Goal: Check status: Check status

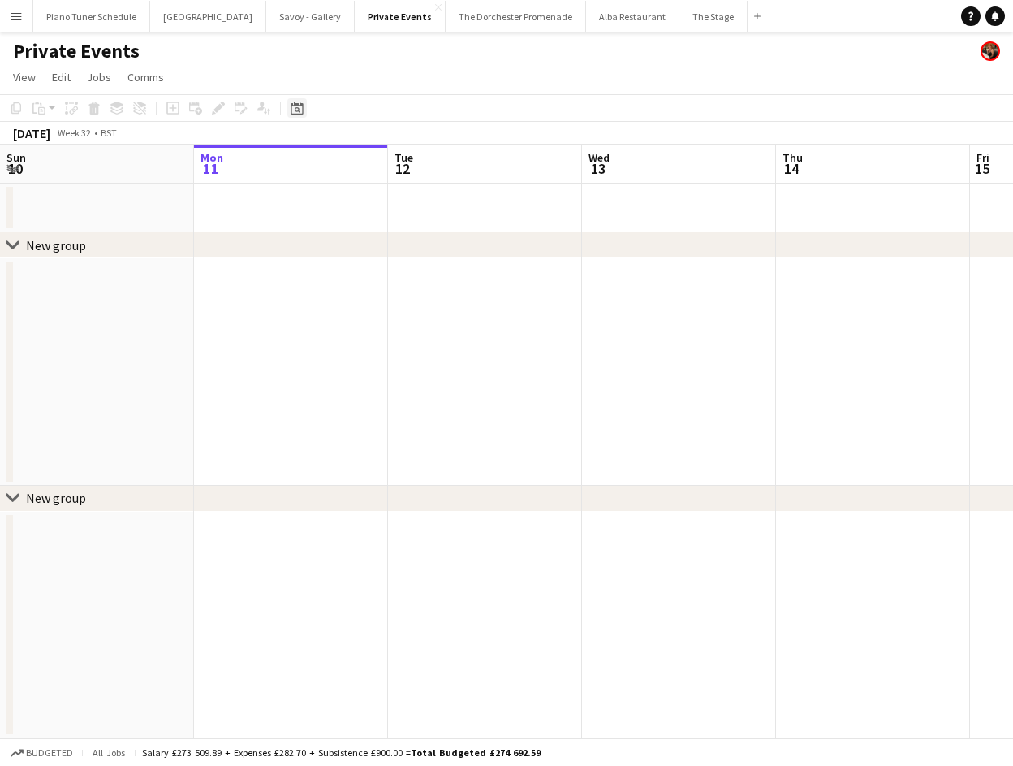
click at [296, 112] on icon "Date picker" at bounding box center [297, 107] width 13 height 13
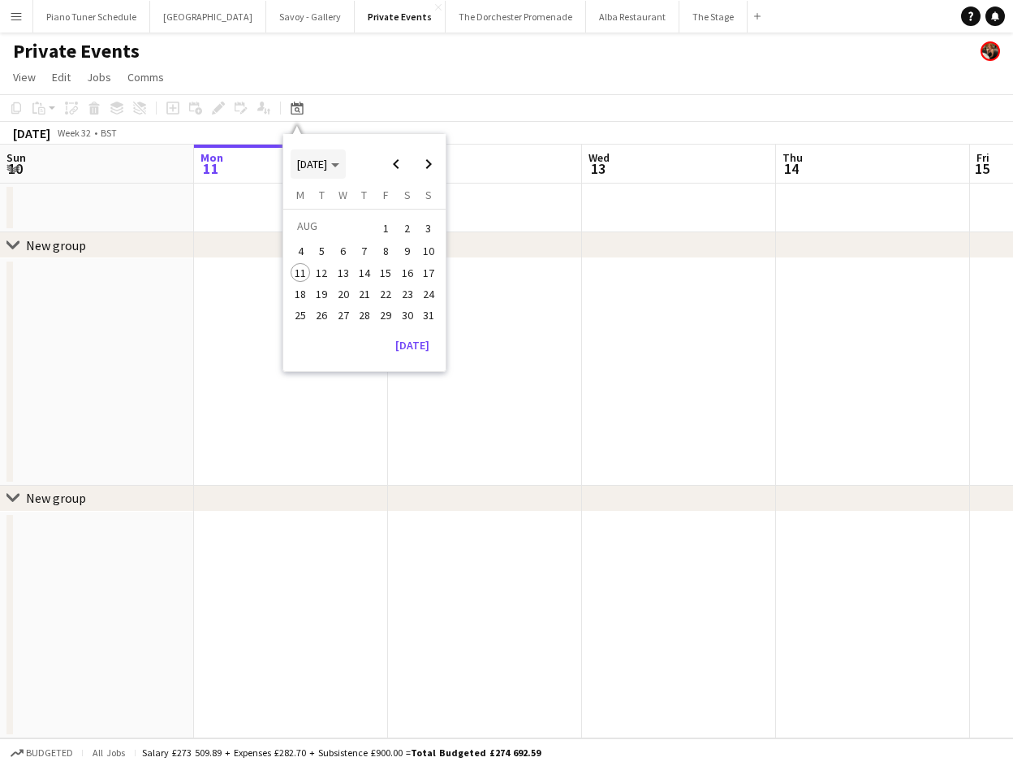
click at [339, 167] on span "[DATE]" at bounding box center [318, 164] width 42 height 15
click at [318, 248] on span "2024" at bounding box center [307, 247] width 33 height 19
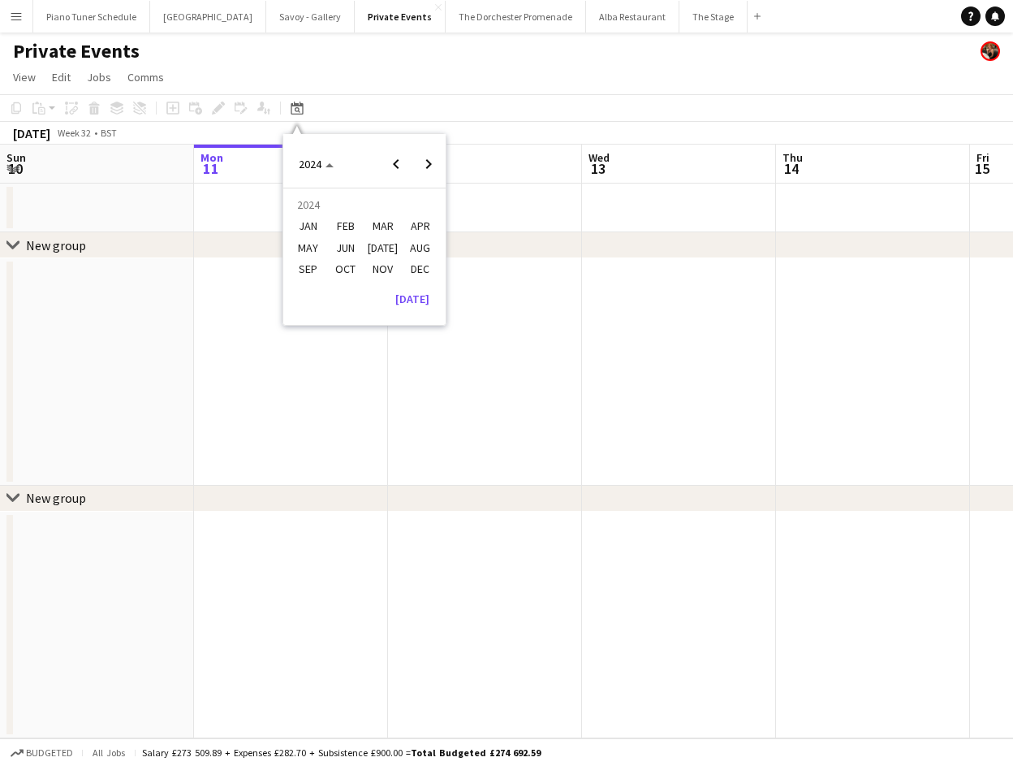
click at [391, 266] on span "NOV" at bounding box center [382, 268] width 33 height 19
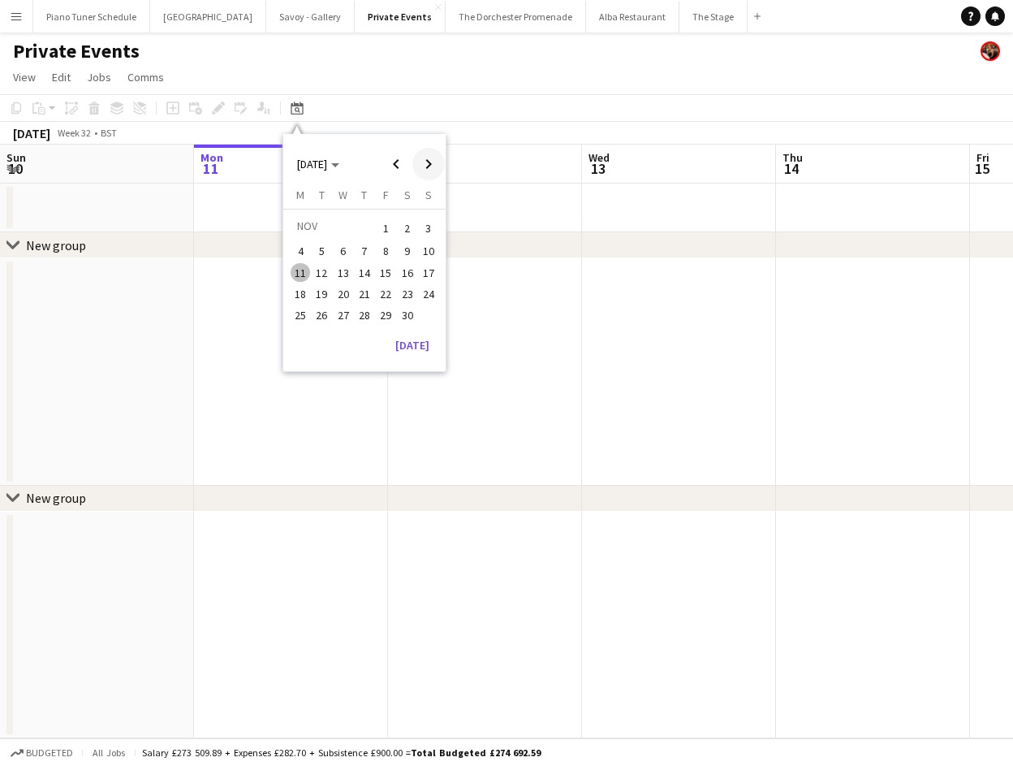
click at [432, 170] on span "Next month" at bounding box center [428, 164] width 32 height 32
click at [324, 316] on span "24" at bounding box center [322, 314] width 19 height 19
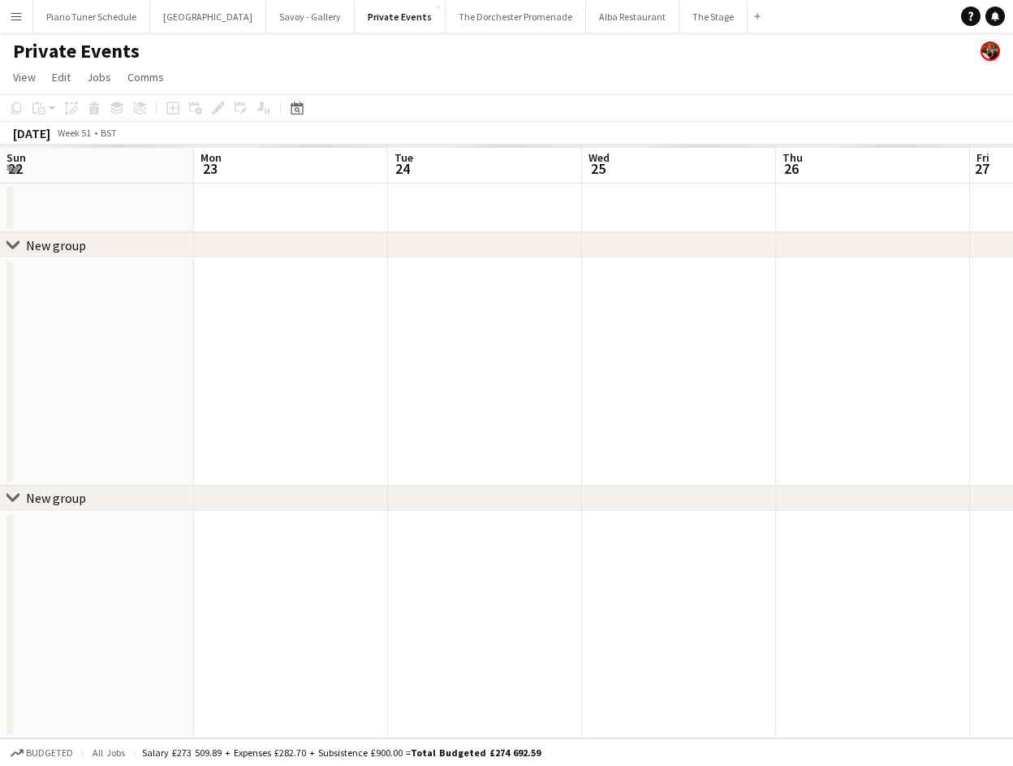
scroll to position [0, 559]
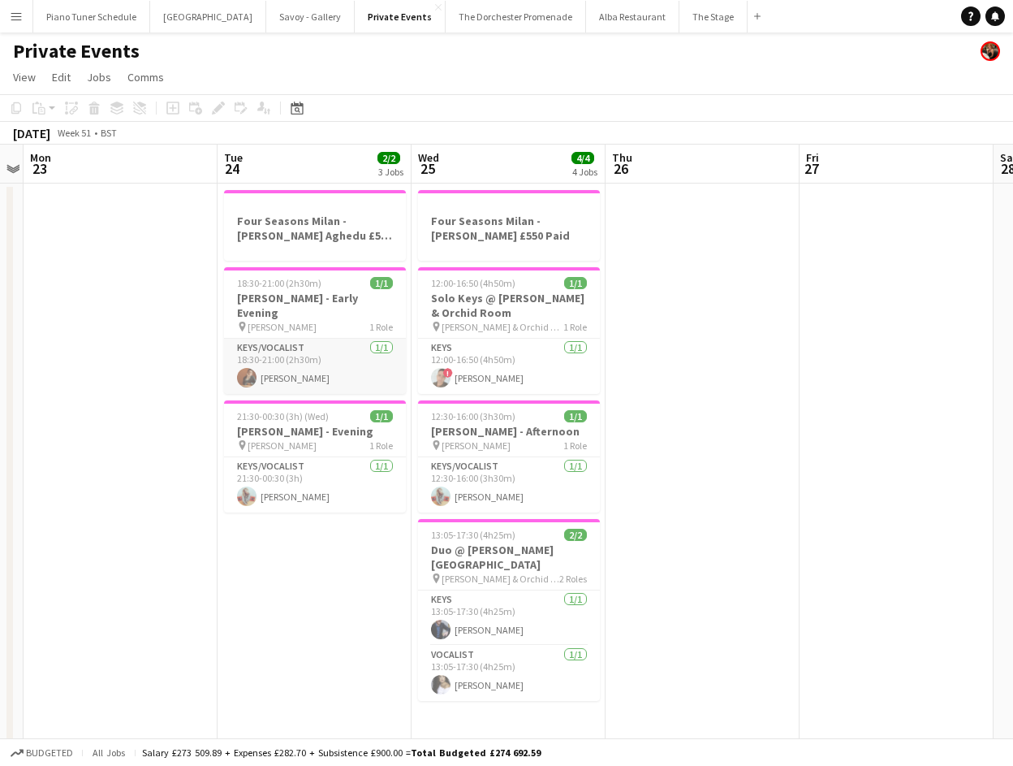
click at [328, 358] on app-card-role "Keys/Vocalist [DATE] 18:30-21:00 (2h30m) [PERSON_NAME]" at bounding box center [315, 366] width 182 height 55
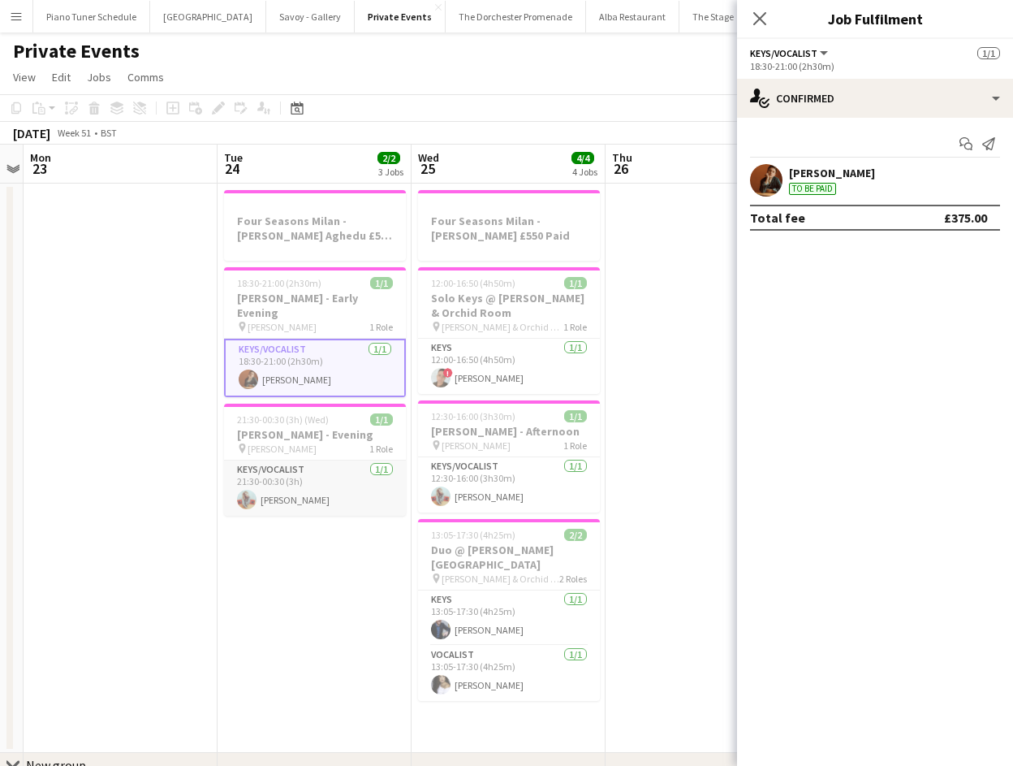
click at [309, 473] on app-card-role "Keys/Vocalist [DATE] 21:30-00:30 (3h) [PERSON_NAME]" at bounding box center [315, 487] width 182 height 55
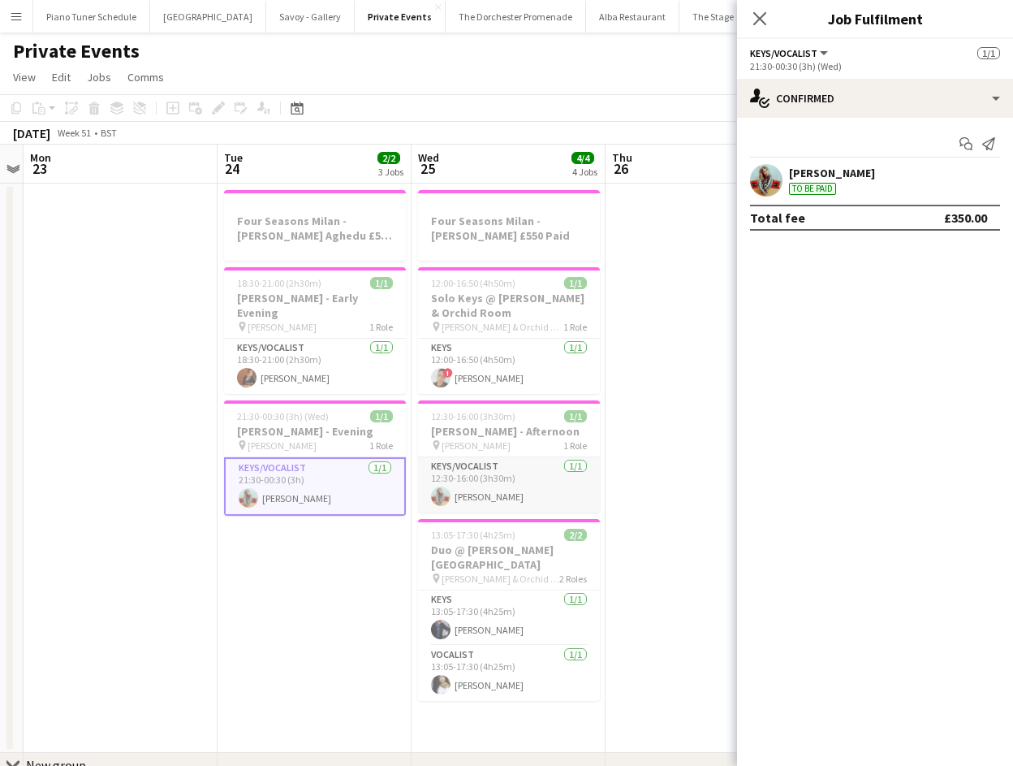
click at [494, 471] on app-card-role "Keys/Vocalist [DATE] 12:30-16:00 (3h30m) [PERSON_NAME]" at bounding box center [509, 484] width 182 height 55
